Goal: Transaction & Acquisition: Purchase product/service

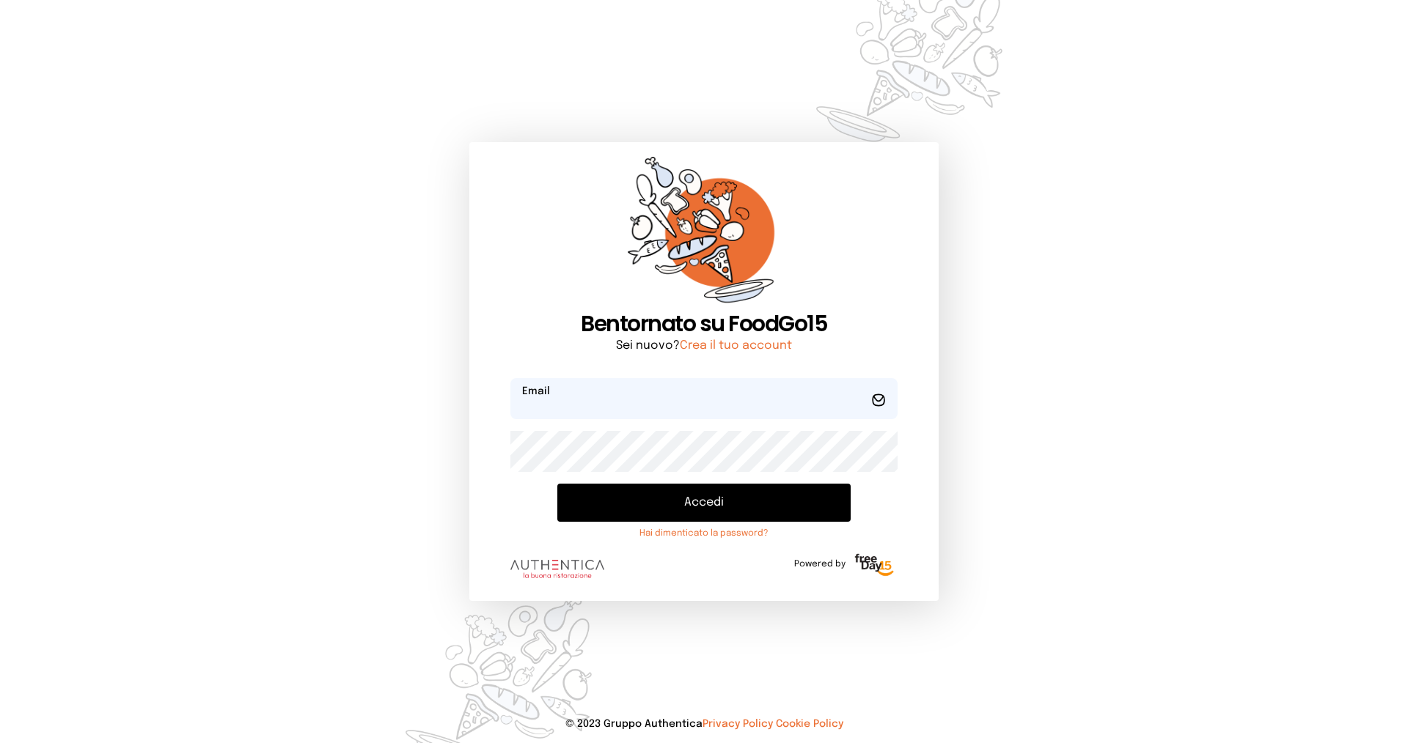
click at [581, 400] on input "email" at bounding box center [703, 398] width 387 height 41
type input "**********"
click at [735, 499] on button "Accedi" at bounding box center [703, 503] width 293 height 38
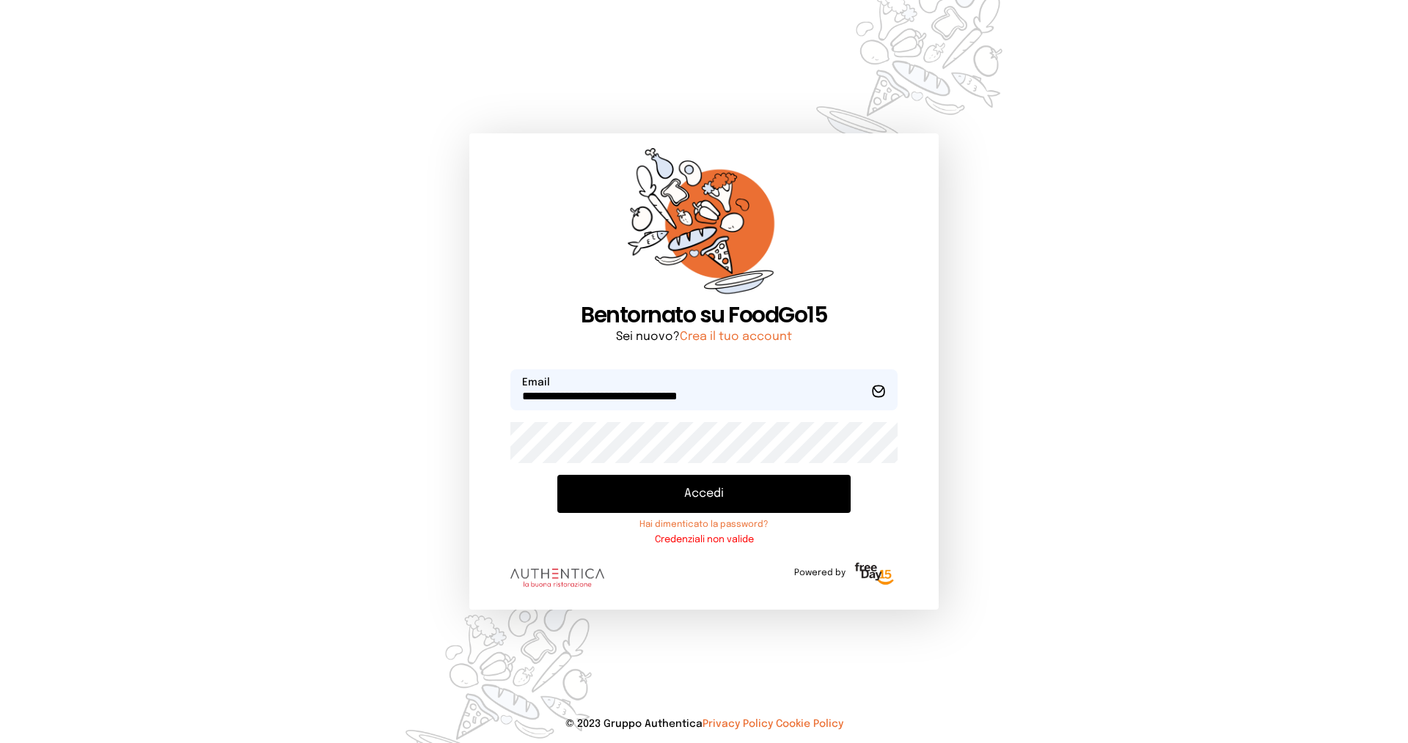
click at [746, 485] on button "Accedi" at bounding box center [703, 494] width 293 height 38
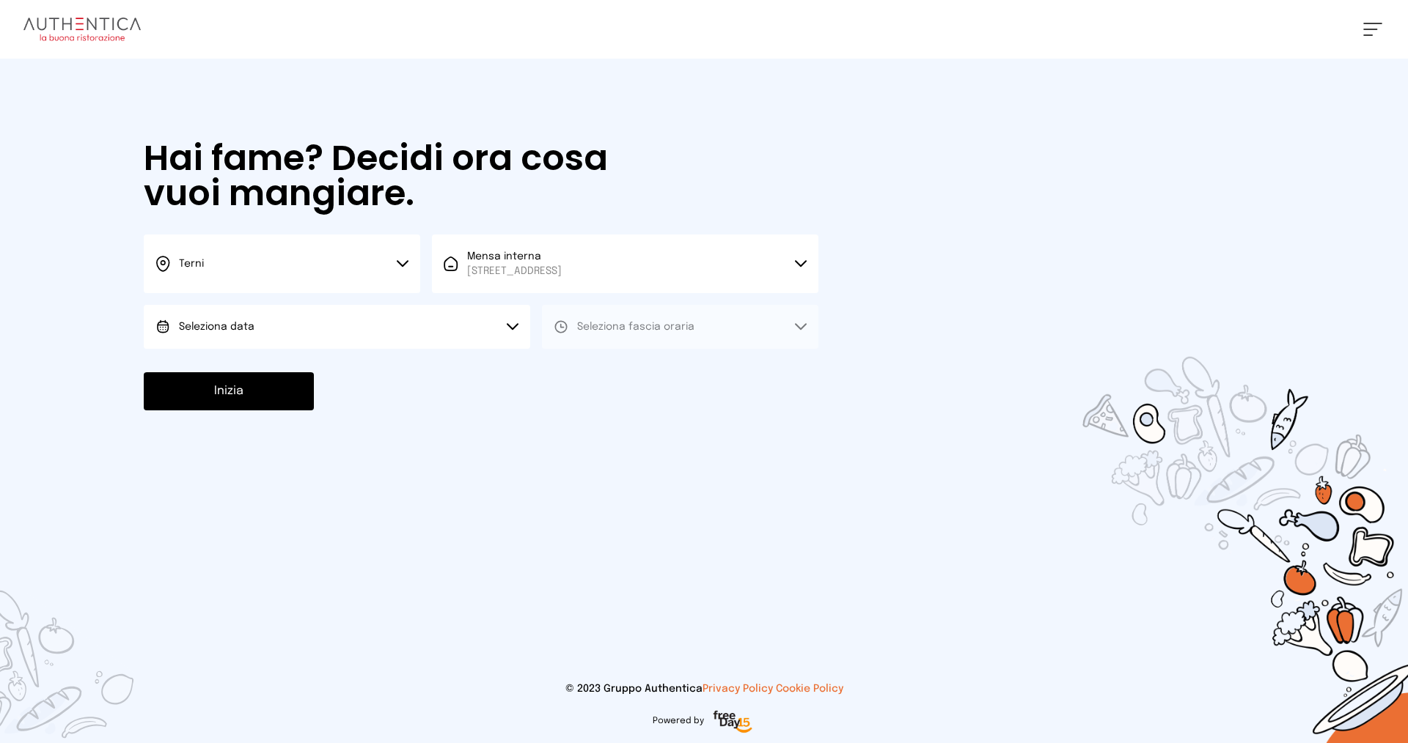
click at [517, 320] on button "Seleziona data" at bounding box center [337, 327] width 386 height 44
click at [283, 359] on li "[DATE], [DATE]" at bounding box center [337, 368] width 386 height 38
click at [795, 335] on button "Seleziona fascia oraria" at bounding box center [680, 327] width 276 height 44
click at [608, 356] on li "Pranzo" at bounding box center [680, 368] width 276 height 38
click at [799, 322] on button "Pranzo" at bounding box center [680, 327] width 276 height 44
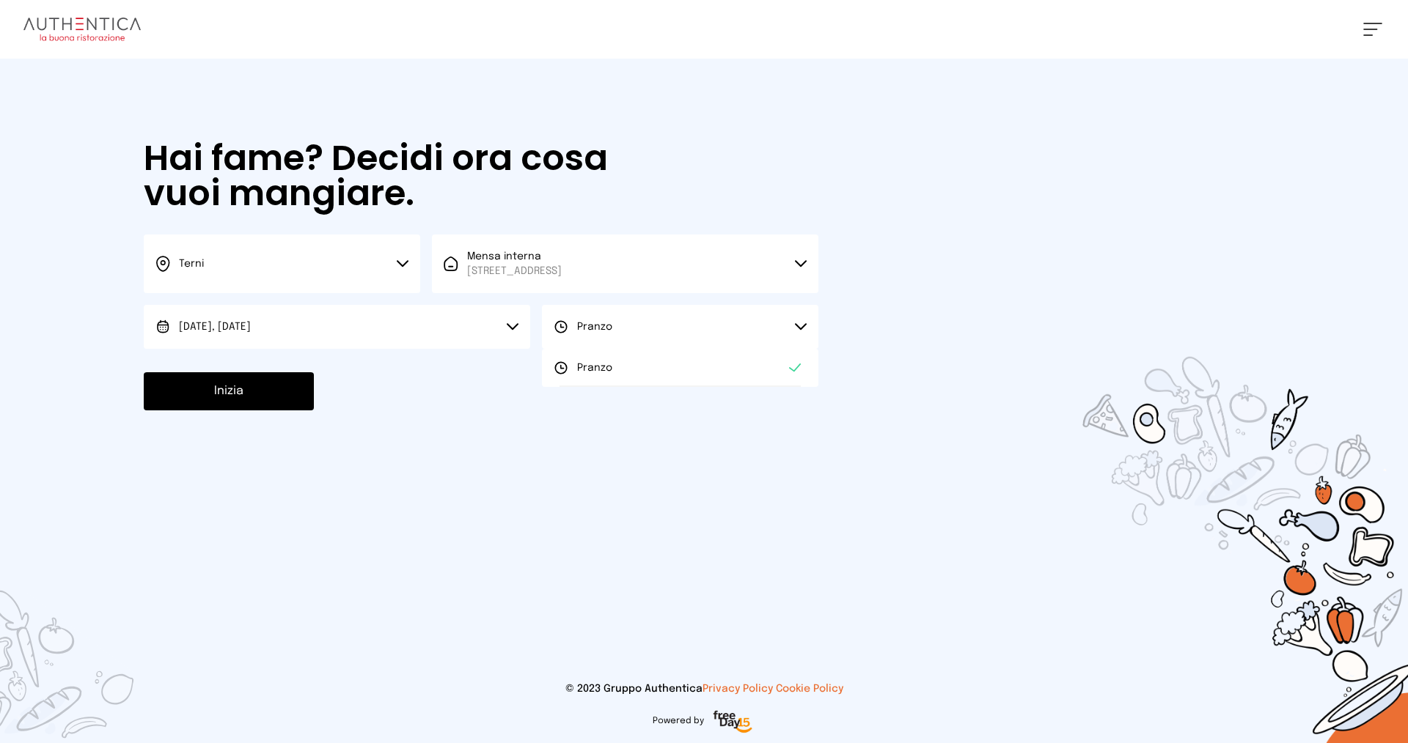
click at [578, 456] on div at bounding box center [704, 371] width 1408 height 743
click at [259, 375] on button "Inizia" at bounding box center [229, 391] width 170 height 38
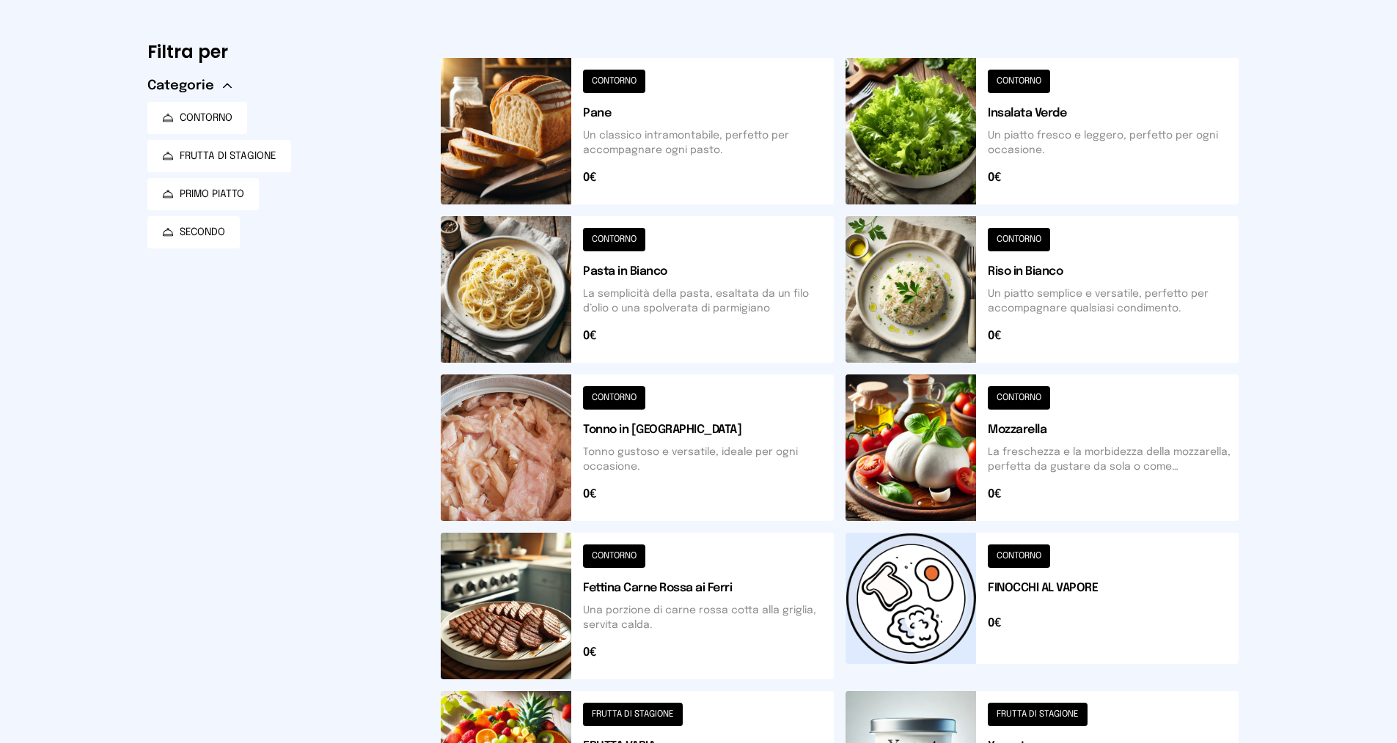
scroll to position [162, 0]
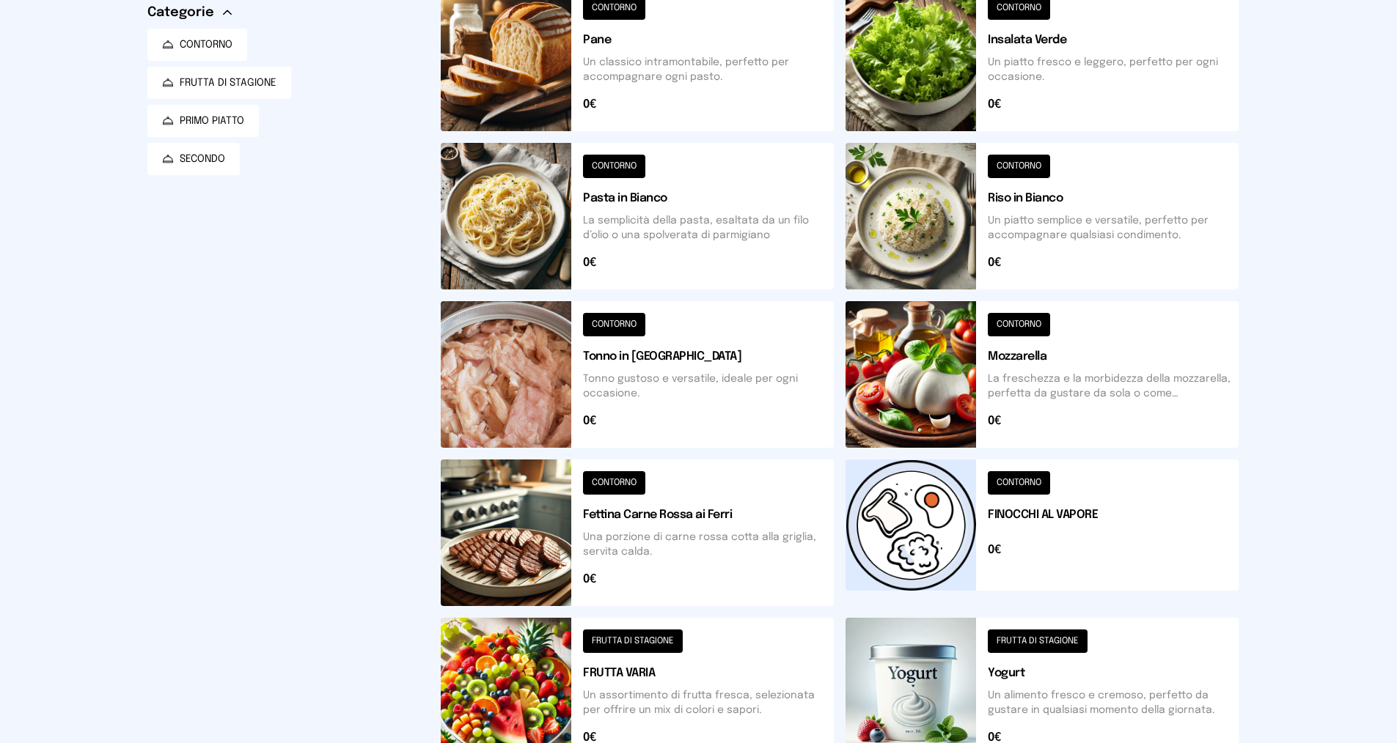
click at [1283, 328] on div "Mensa Mensa interna - Viale dello Stadi... [DATE] ([GEOGRAPHIC_DATA]) [GEOGRAPH…" at bounding box center [698, 437] width 1397 height 1199
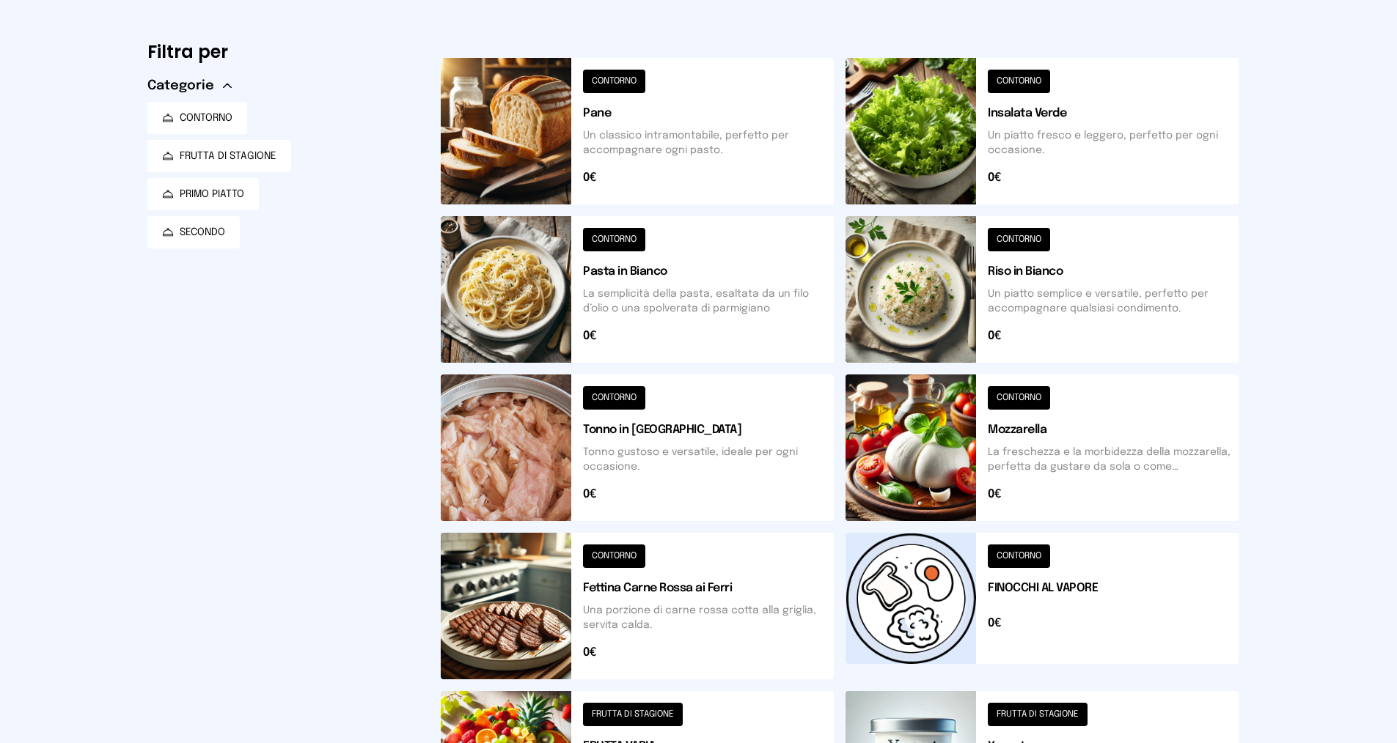
click at [1064, 279] on button at bounding box center [1041, 289] width 393 height 147
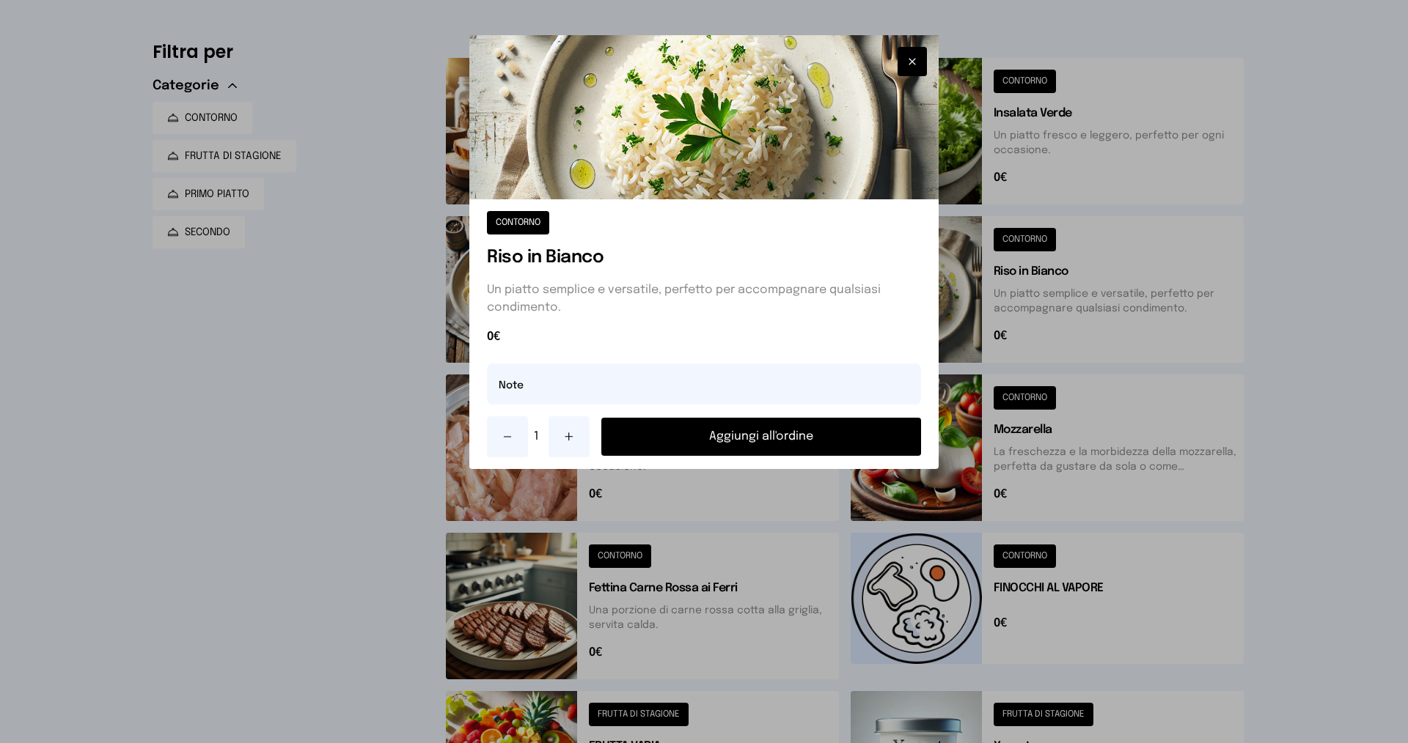
click at [738, 436] on button "Aggiungi all'ordine" at bounding box center [761, 437] width 320 height 38
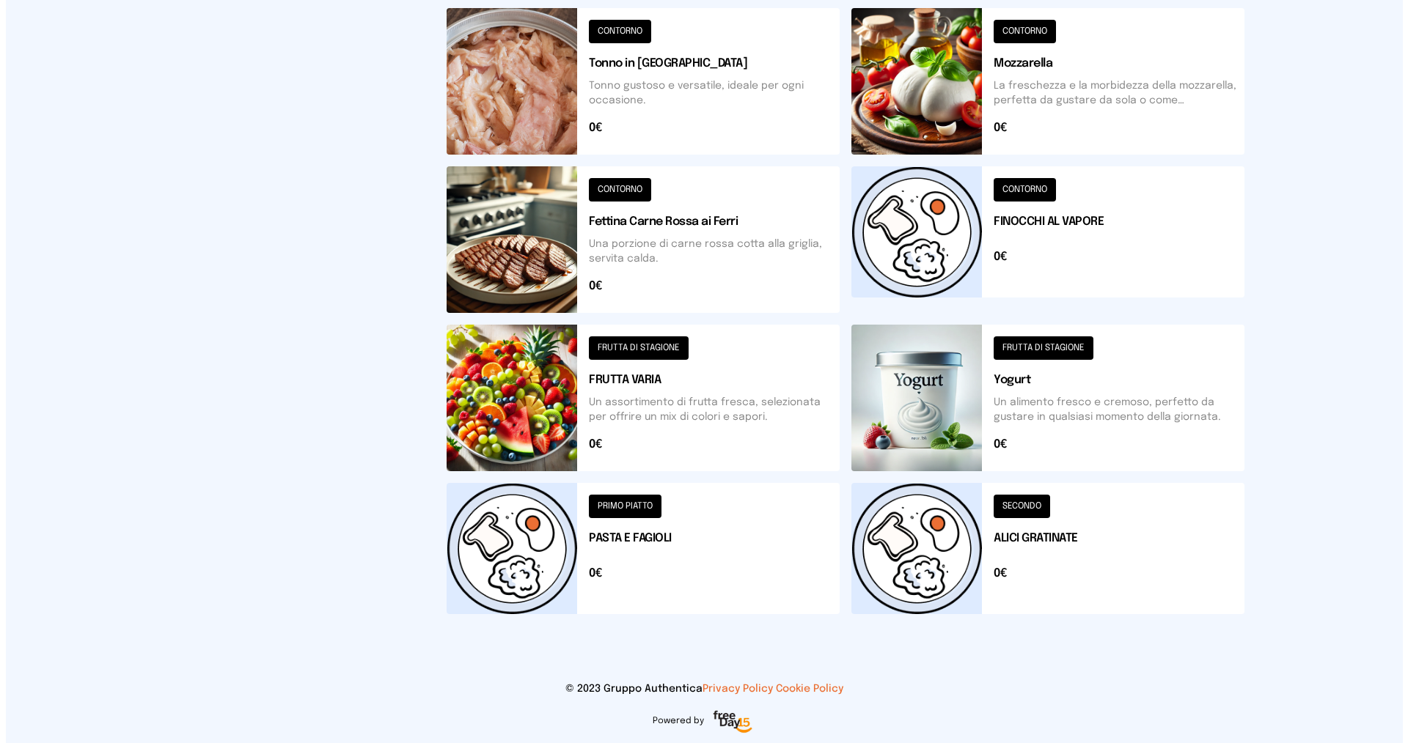
scroll to position [0, 0]
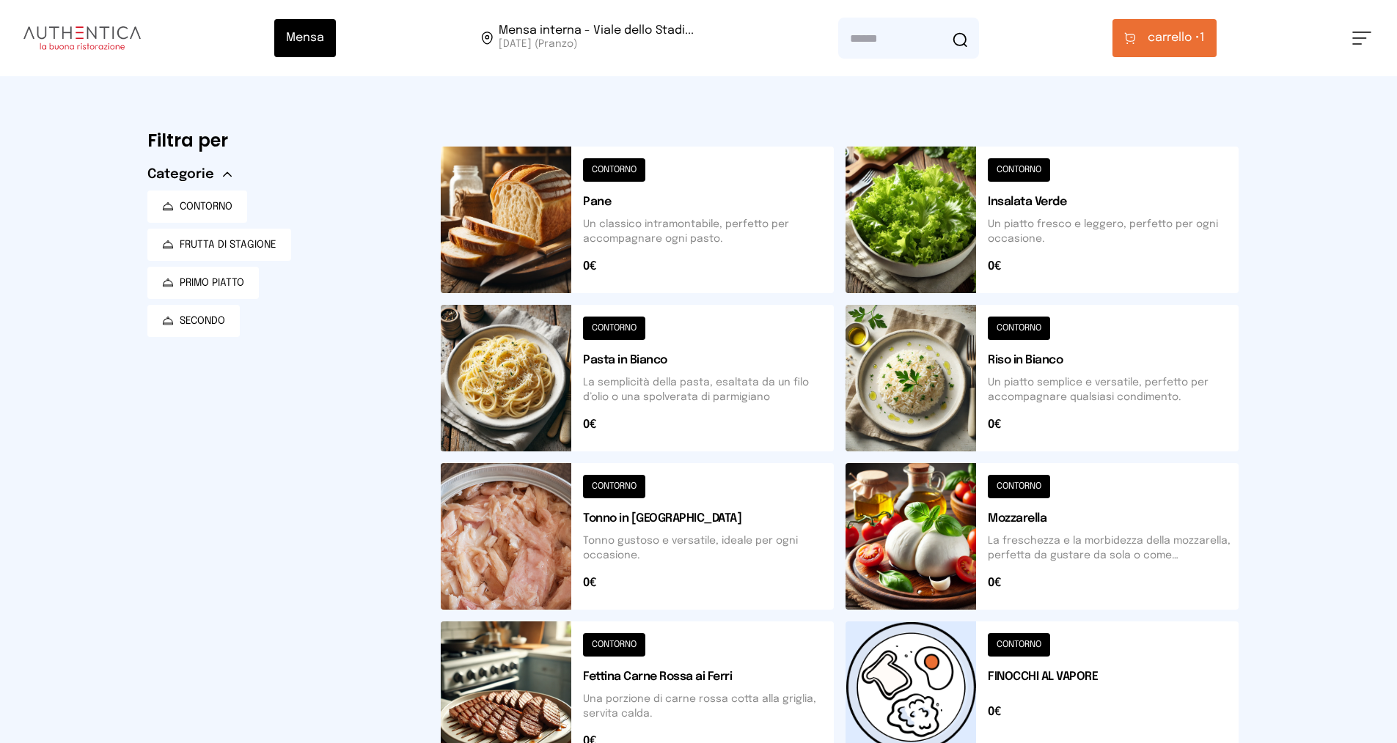
click at [1058, 216] on button at bounding box center [1041, 220] width 393 height 147
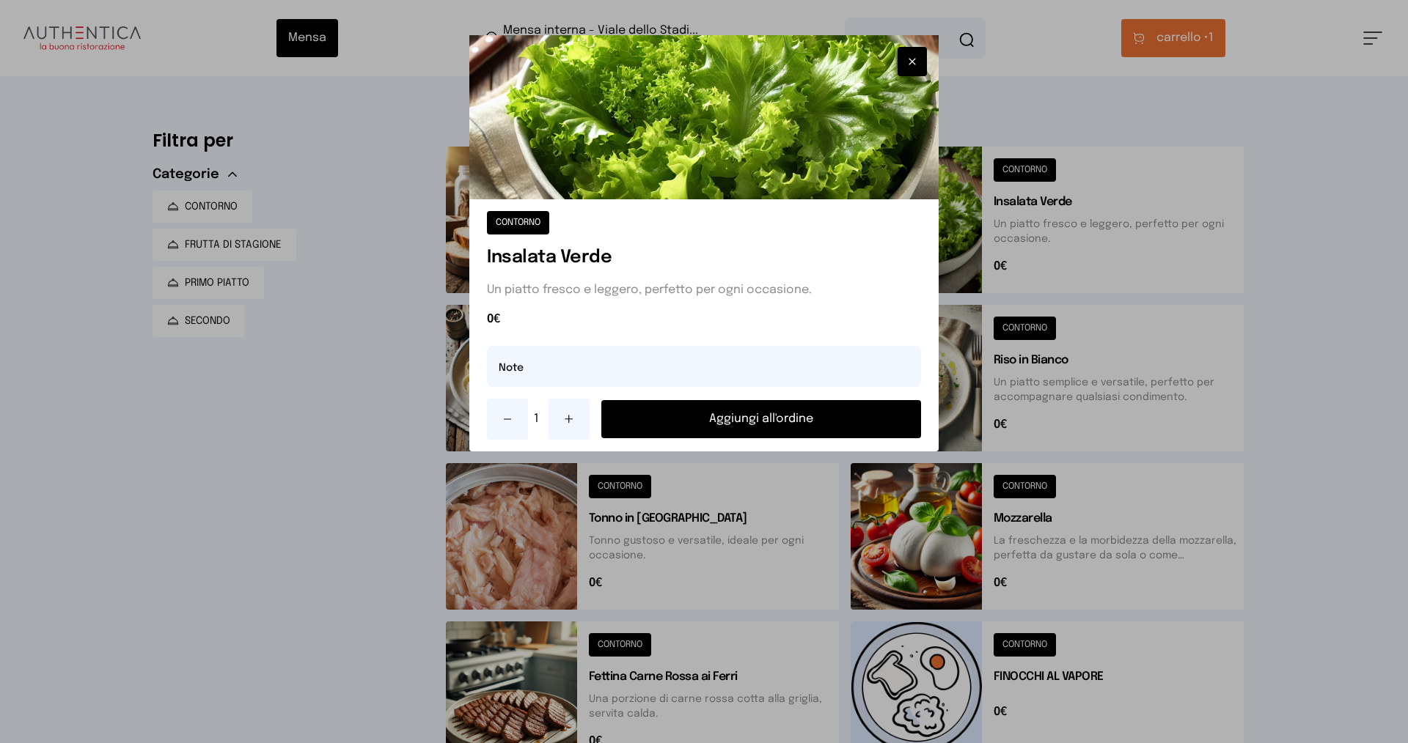
click at [745, 411] on button "Aggiungi all'ordine" at bounding box center [761, 419] width 320 height 38
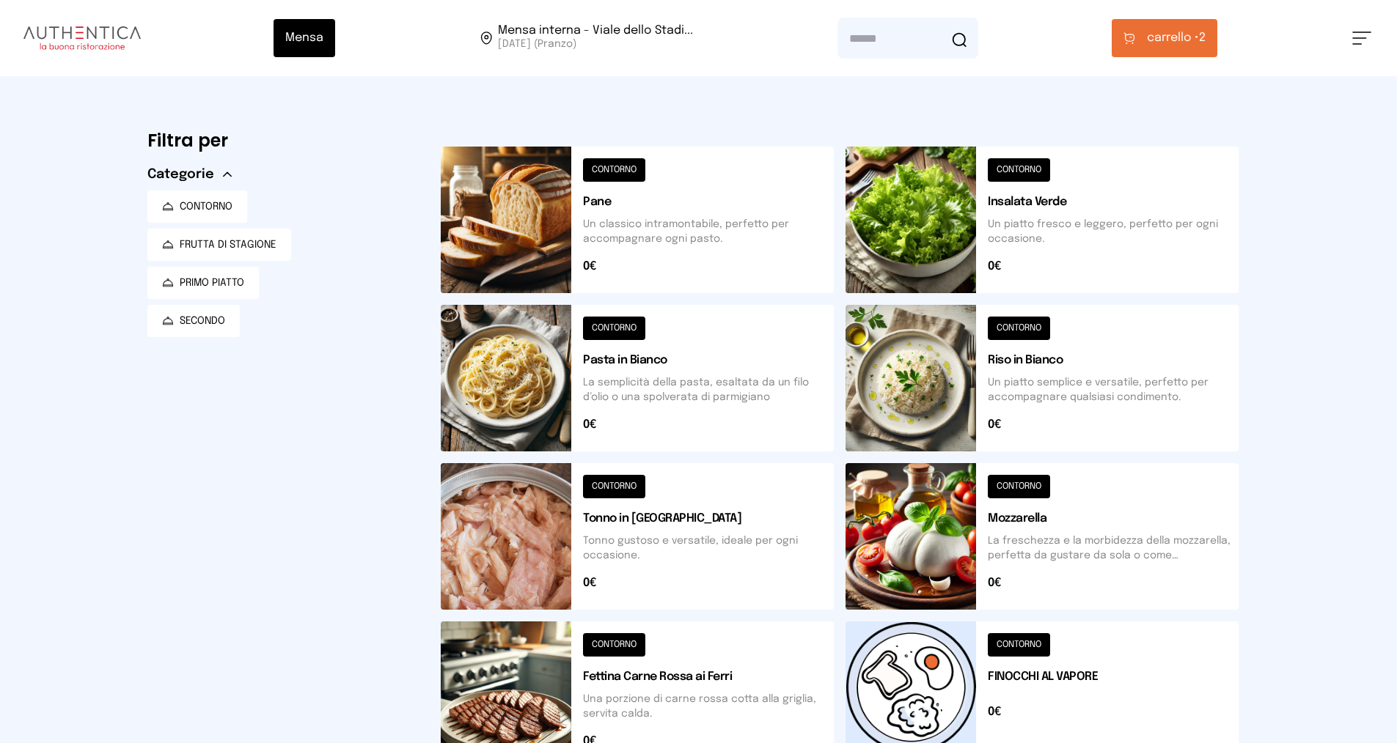
click at [1174, 42] on span "carrello •" at bounding box center [1173, 38] width 52 height 18
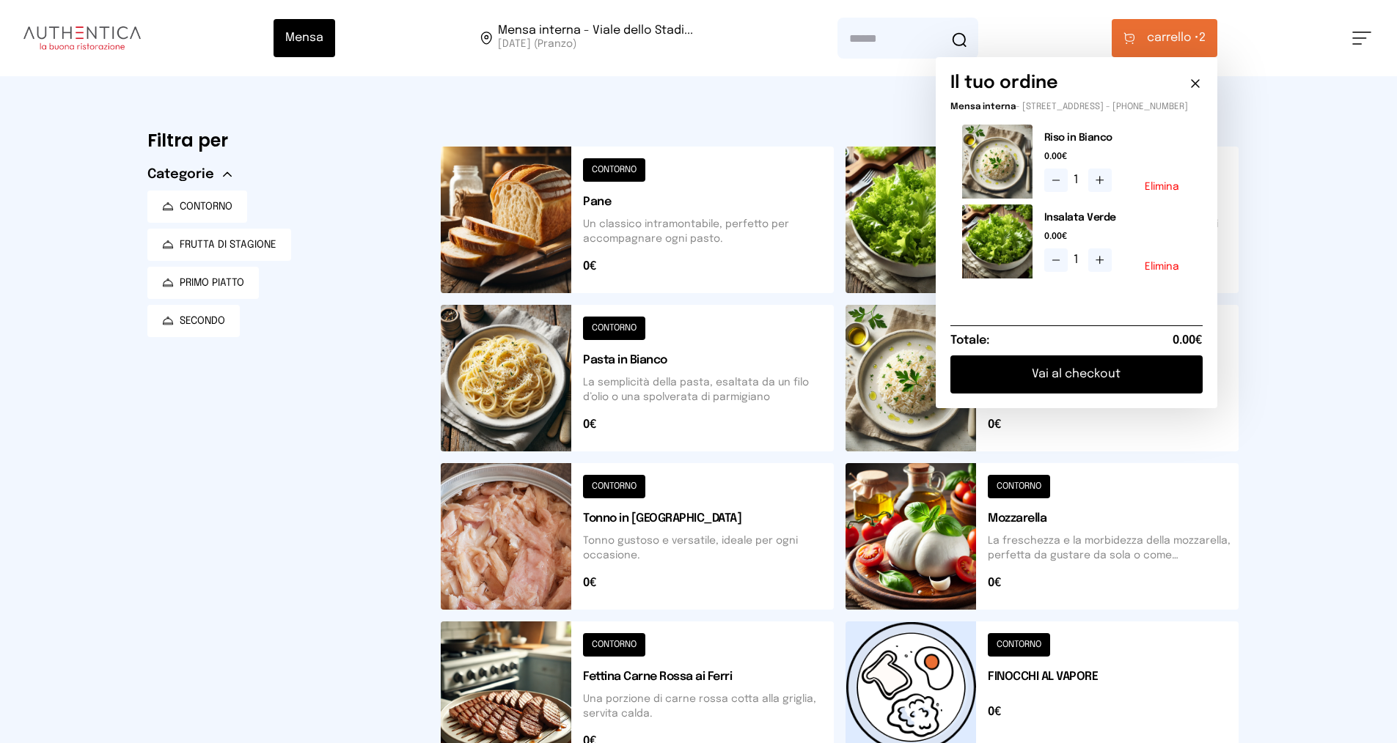
click at [1097, 379] on button "Vai al checkout" at bounding box center [1076, 375] width 252 height 38
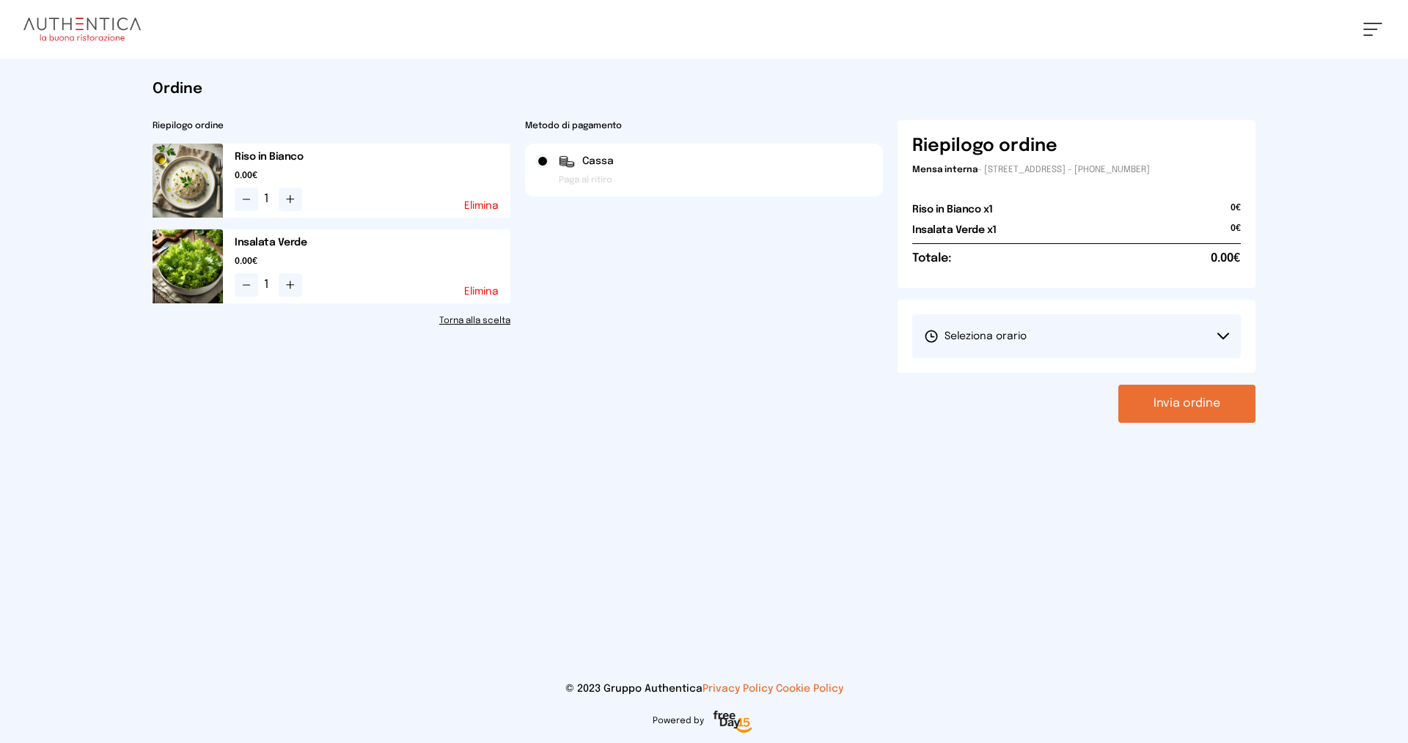
click at [1134, 324] on button "Seleziona orario" at bounding box center [1076, 337] width 328 height 44
click at [1007, 376] on span "1° Turno (13:00 - 15:00)" at bounding box center [979, 377] width 111 height 15
click at [1187, 397] on button "Invia ordine" at bounding box center [1186, 404] width 137 height 38
